Goal: Browse casually

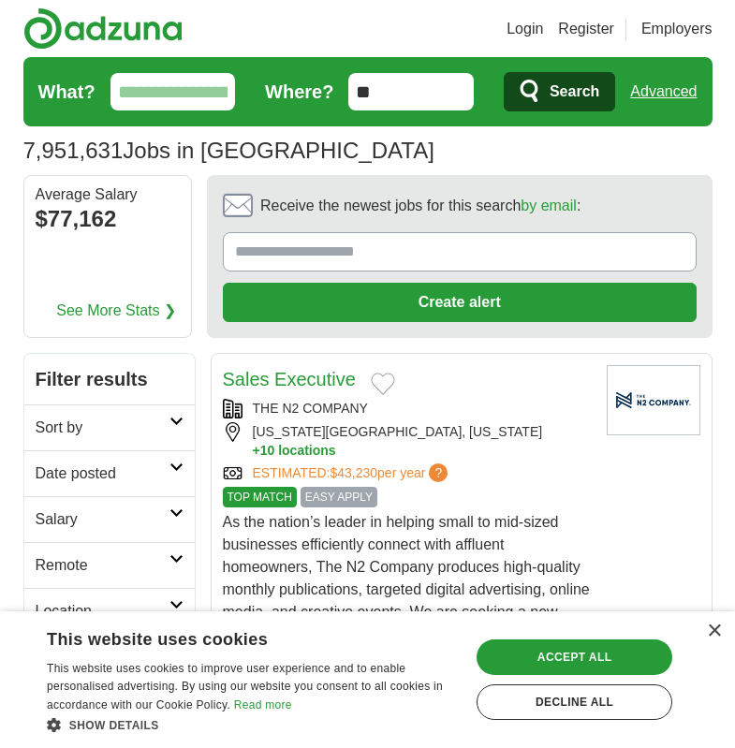
click at [684, 49] on header "Login Register Employers 7,951,631 Jobs in [GEOGRAPHIC_DATA] [GEOGRAPHIC_DATA] …" at bounding box center [367, 87] width 689 height 175
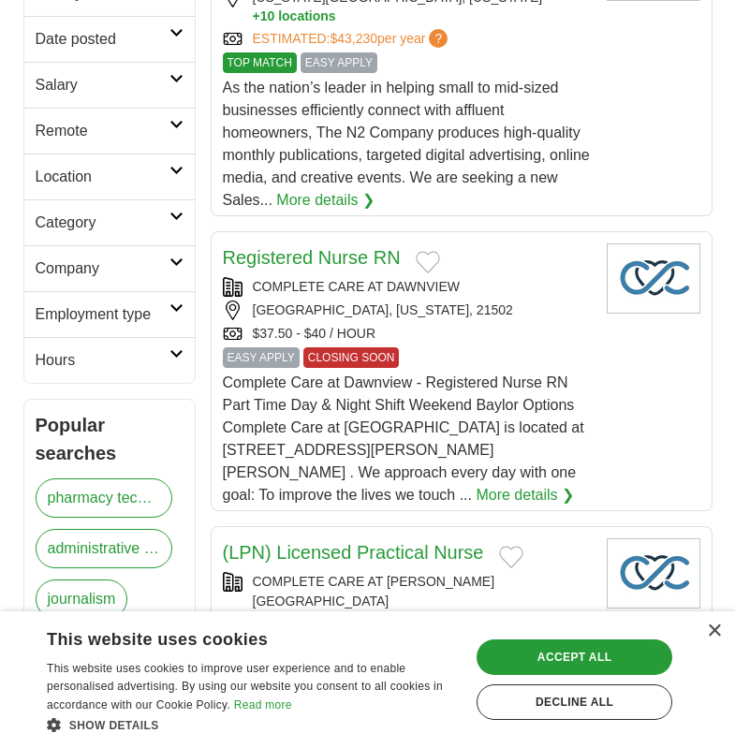
scroll to position [449, 0]
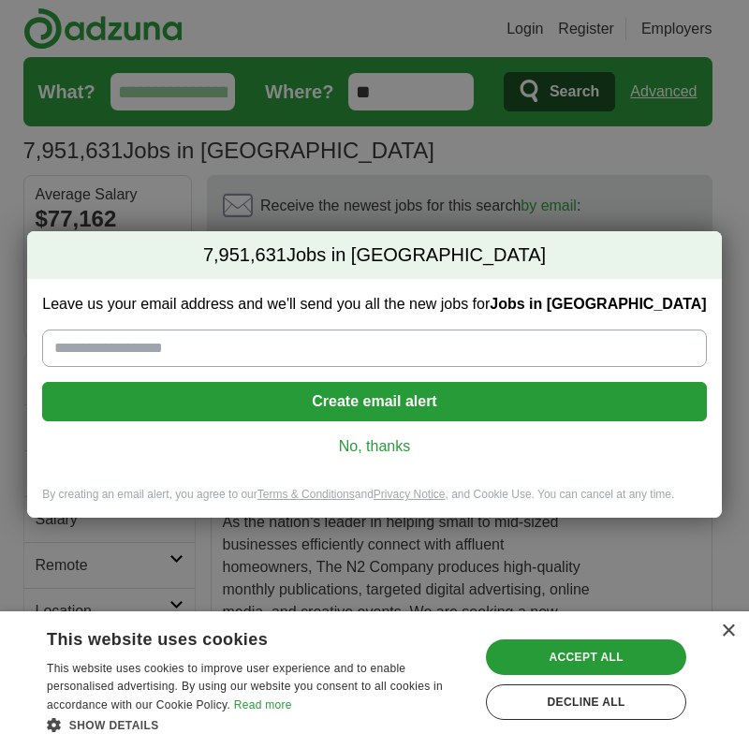
click at [387, 443] on link "No, thanks" at bounding box center [373, 446] width 633 height 21
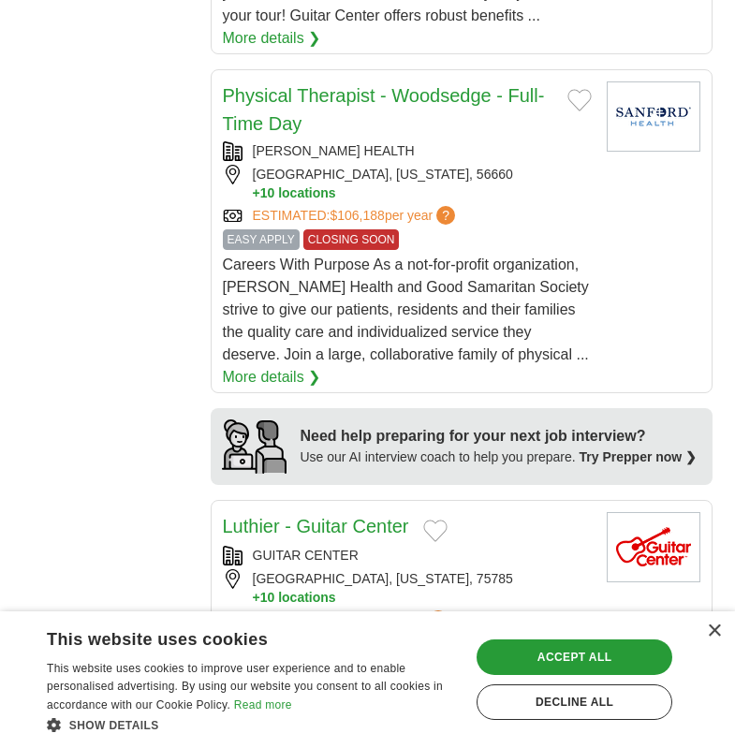
scroll to position [1960, 0]
